Goal: Find specific page/section: Find specific page/section

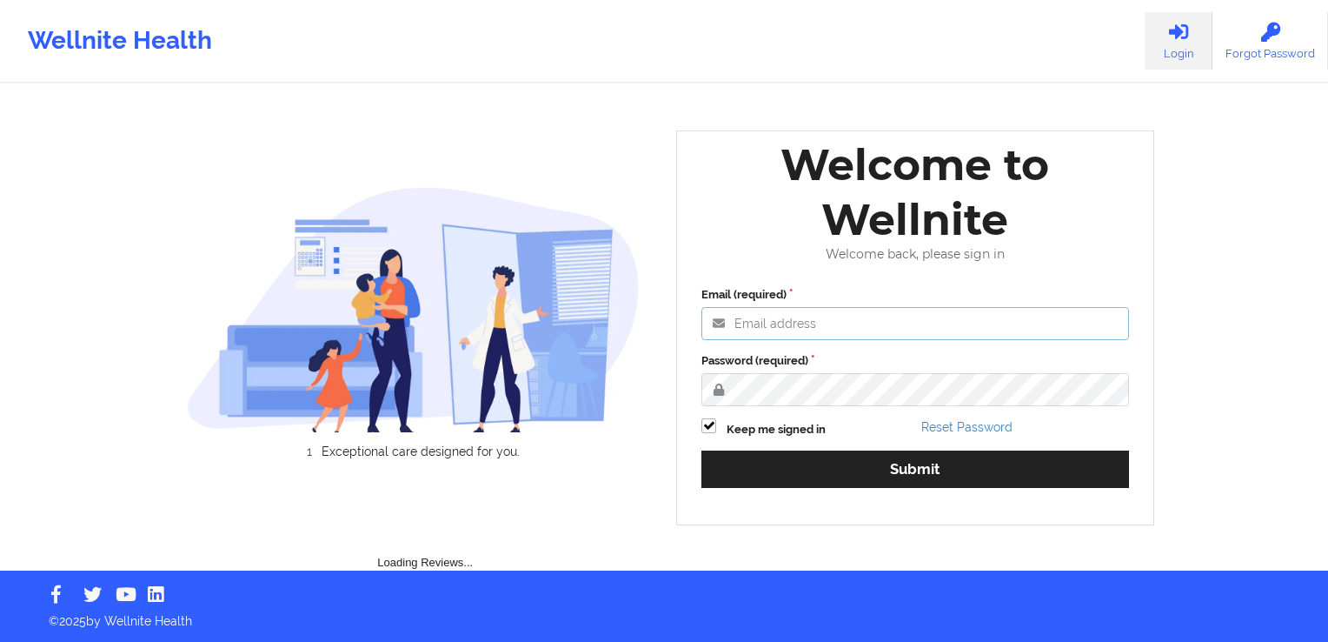
type input "[PERSON_NAME][EMAIL_ADDRESS][DOMAIN_NAME]"
click at [864, 448] on div "Email (required) [PERSON_NAME][EMAIL_ADDRESS][DOMAIN_NAME] Password (required) …" at bounding box center [915, 393] width 452 height 238
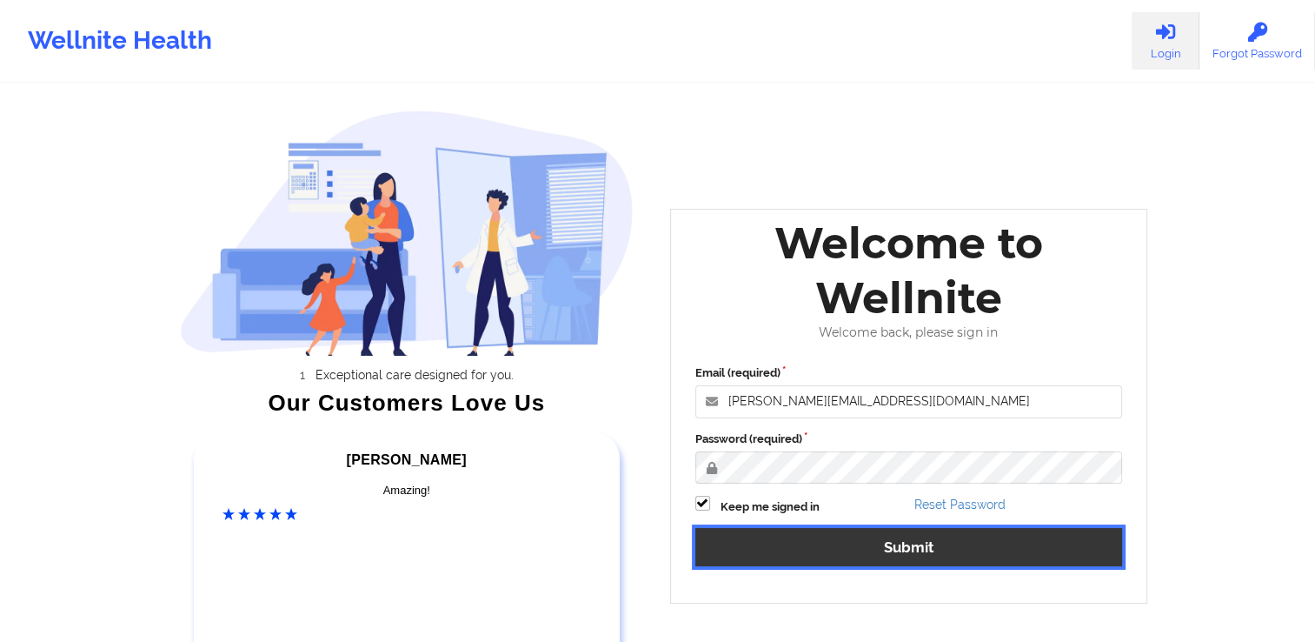
click at [909, 545] on button "Submit" at bounding box center [909, 546] width 428 height 37
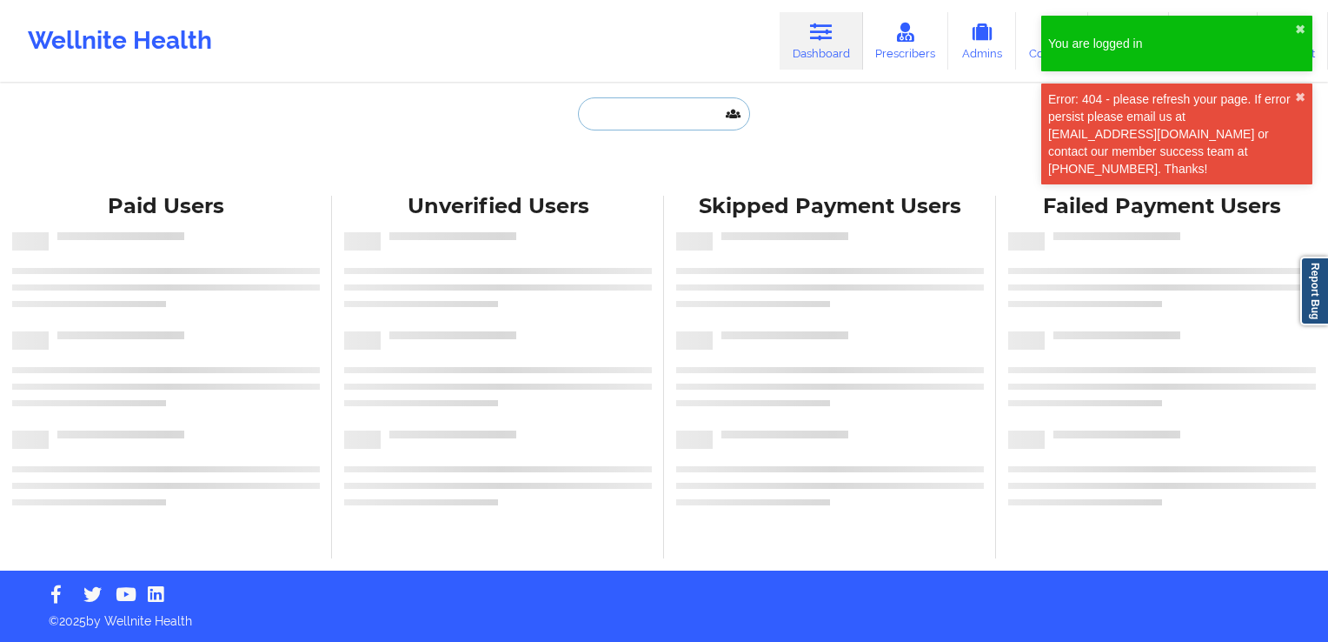
click at [612, 116] on input "text" at bounding box center [664, 113] width 172 height 33
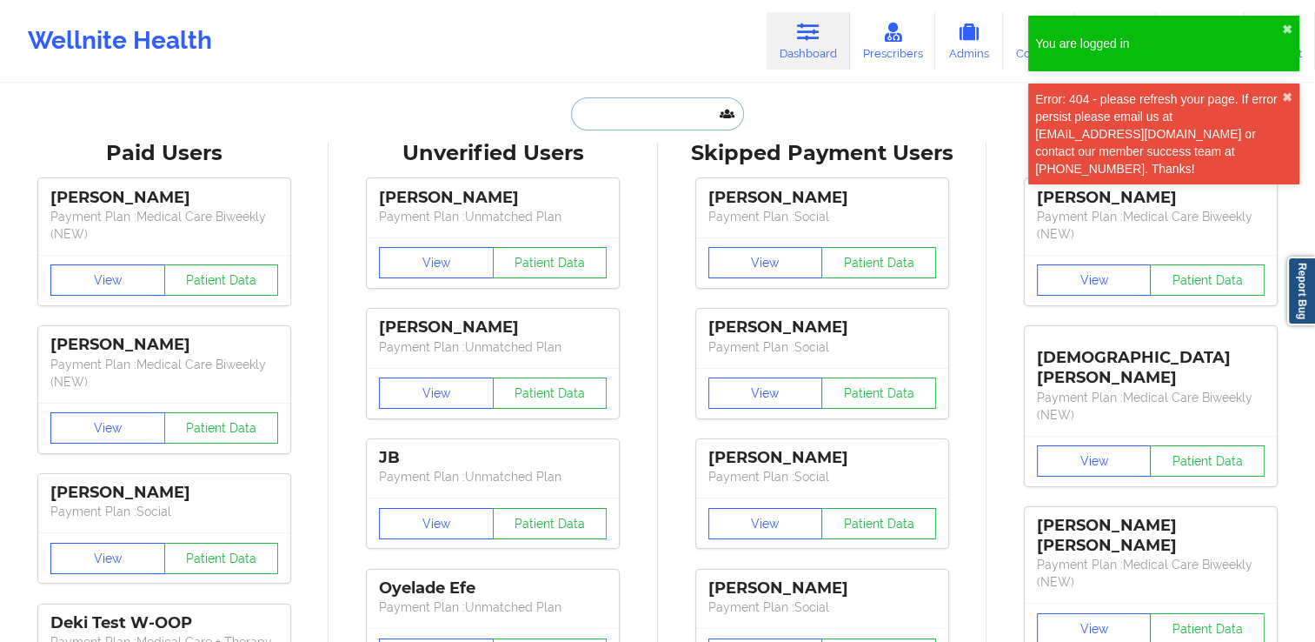
paste input "[PERSON_NAME]"
type input "[PERSON_NAME]"
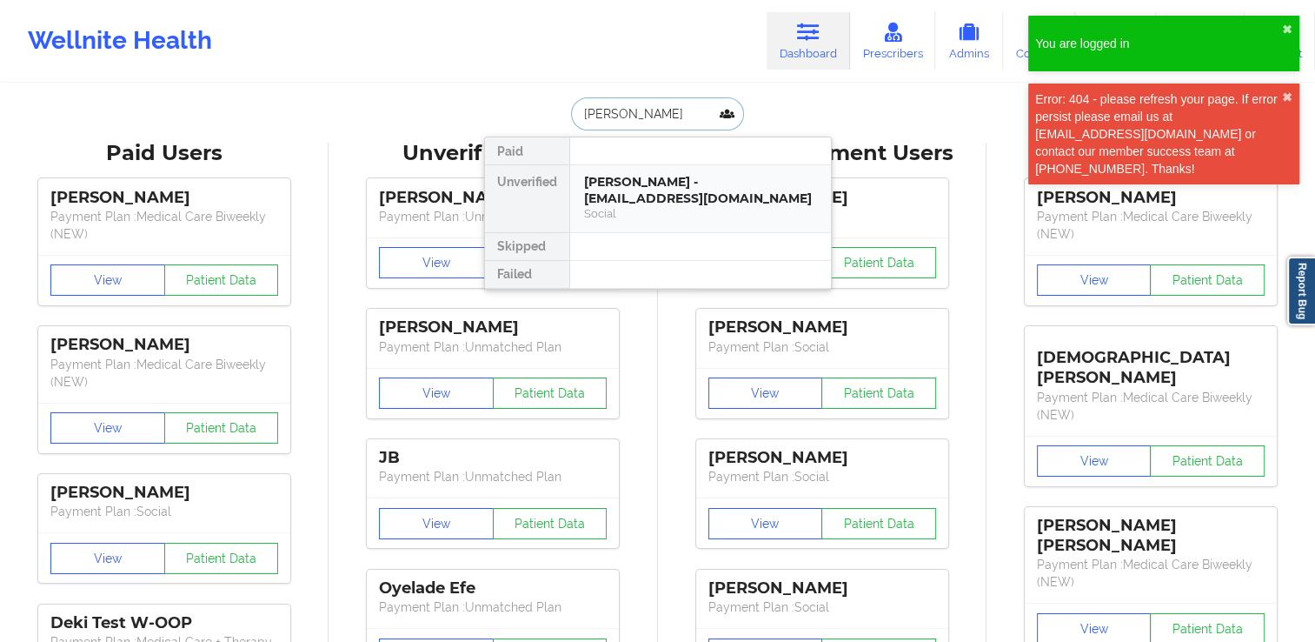
click at [663, 190] on div "[PERSON_NAME] - [EMAIL_ADDRESS][DOMAIN_NAME]" at bounding box center [700, 190] width 233 height 32
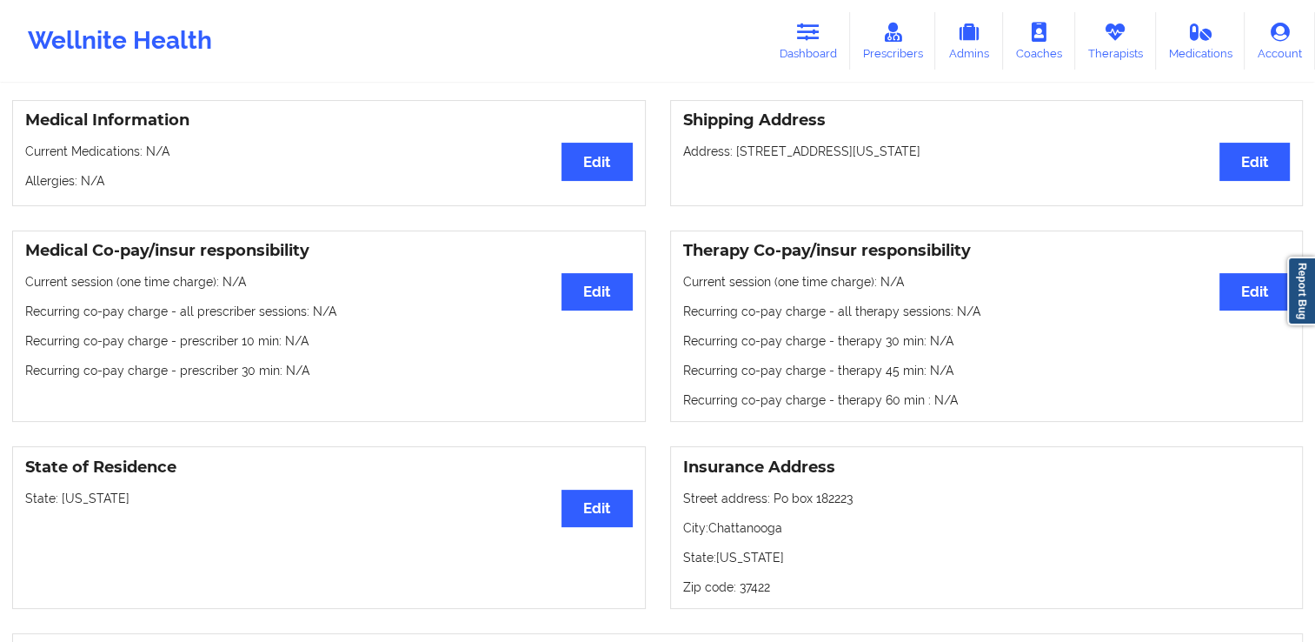
scroll to position [435, 0]
